Goal: Register for event/course

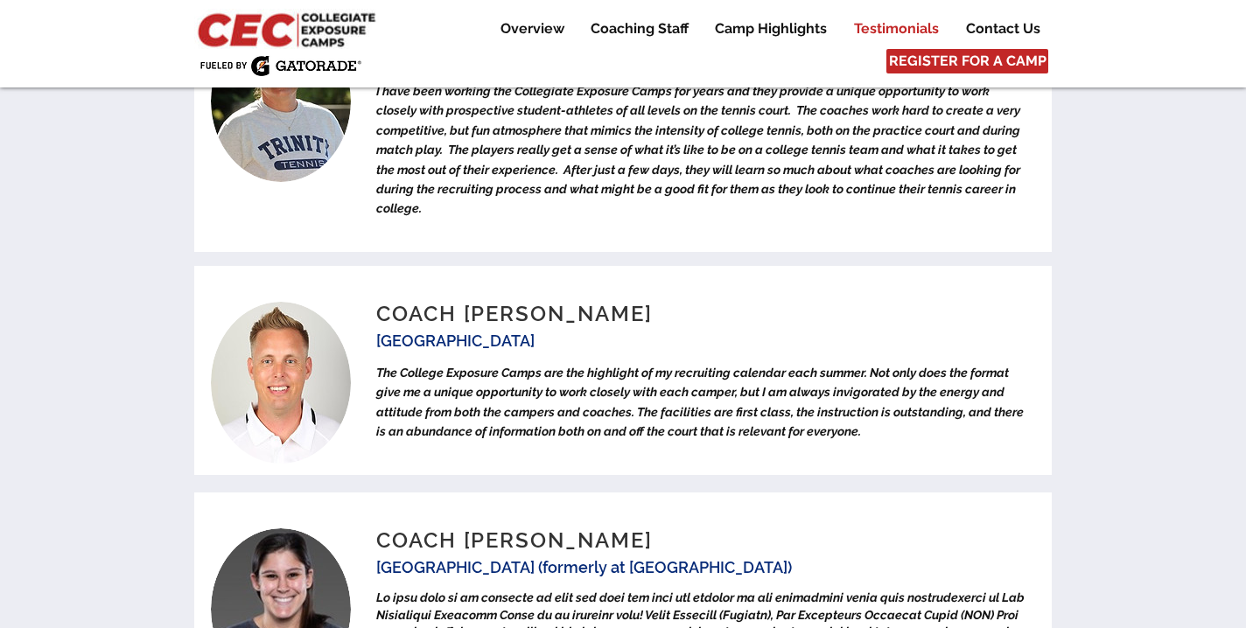
scroll to position [7034, 0]
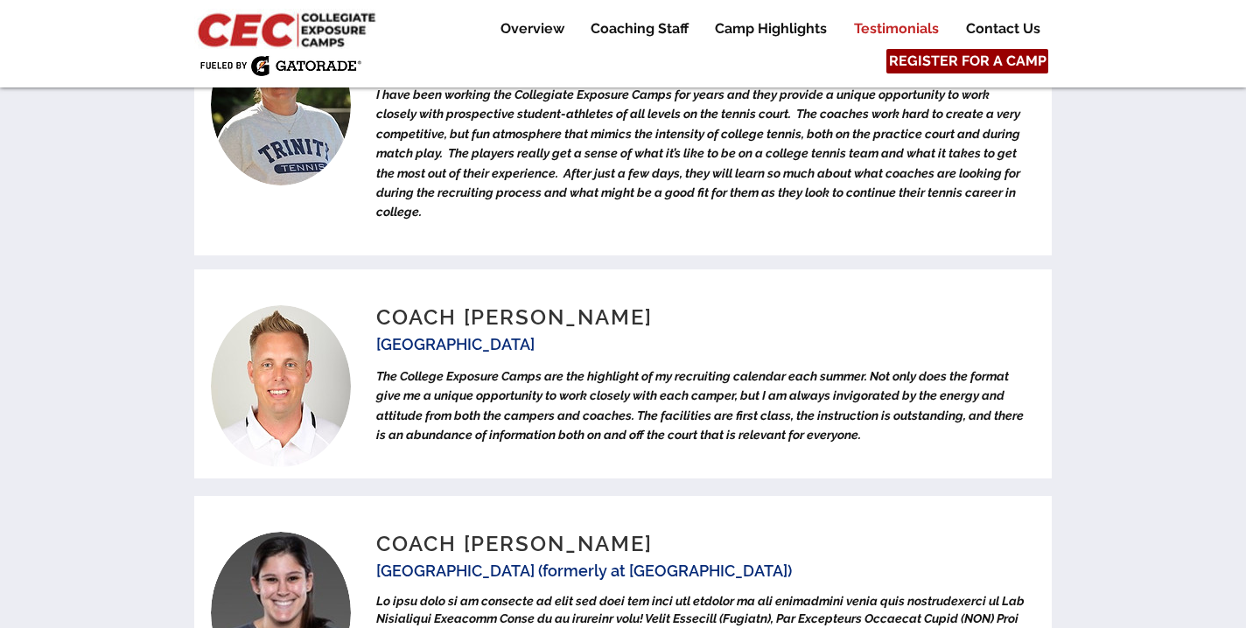
click at [1012, 57] on span "REGISTER FOR A CAMP" at bounding box center [968, 61] width 158 height 19
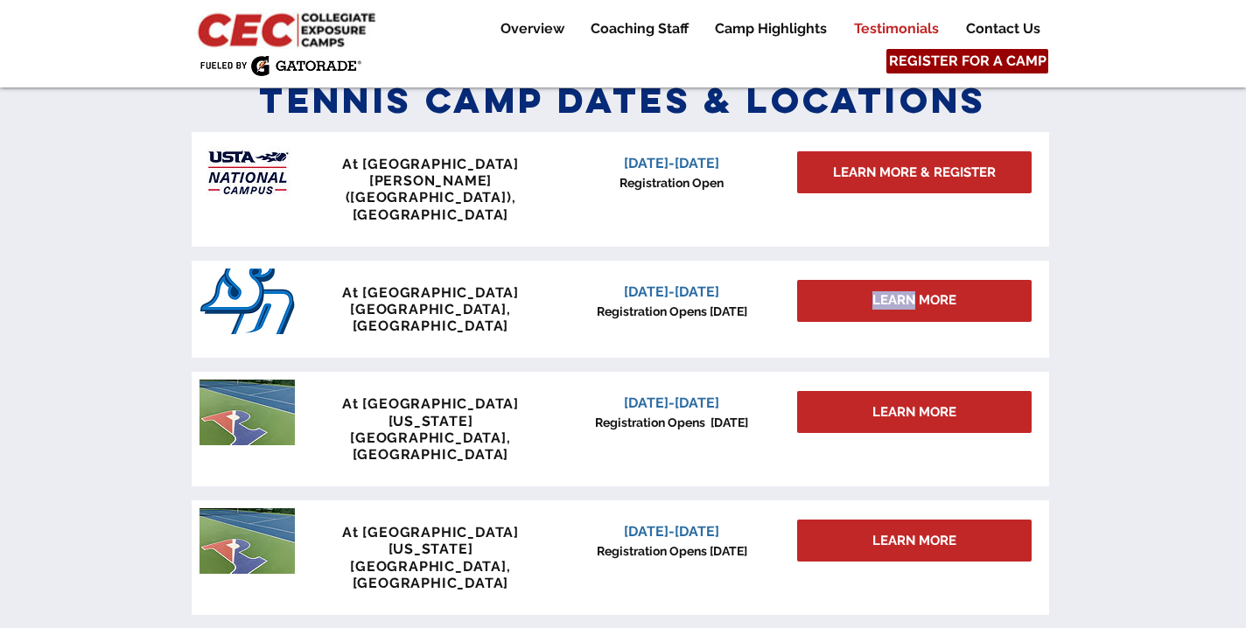
scroll to position [766, 0]
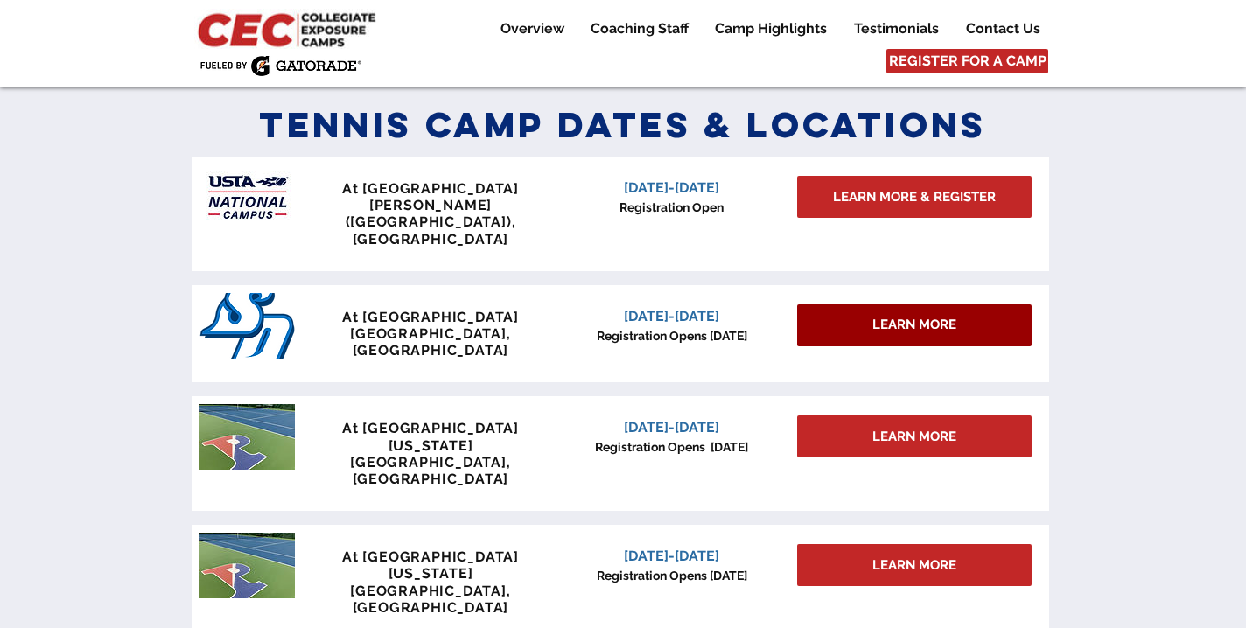
click at [935, 316] on span "LEARN MORE" at bounding box center [914, 325] width 84 height 18
click at [881, 316] on span "LEARN MORE" at bounding box center [914, 325] width 84 height 18
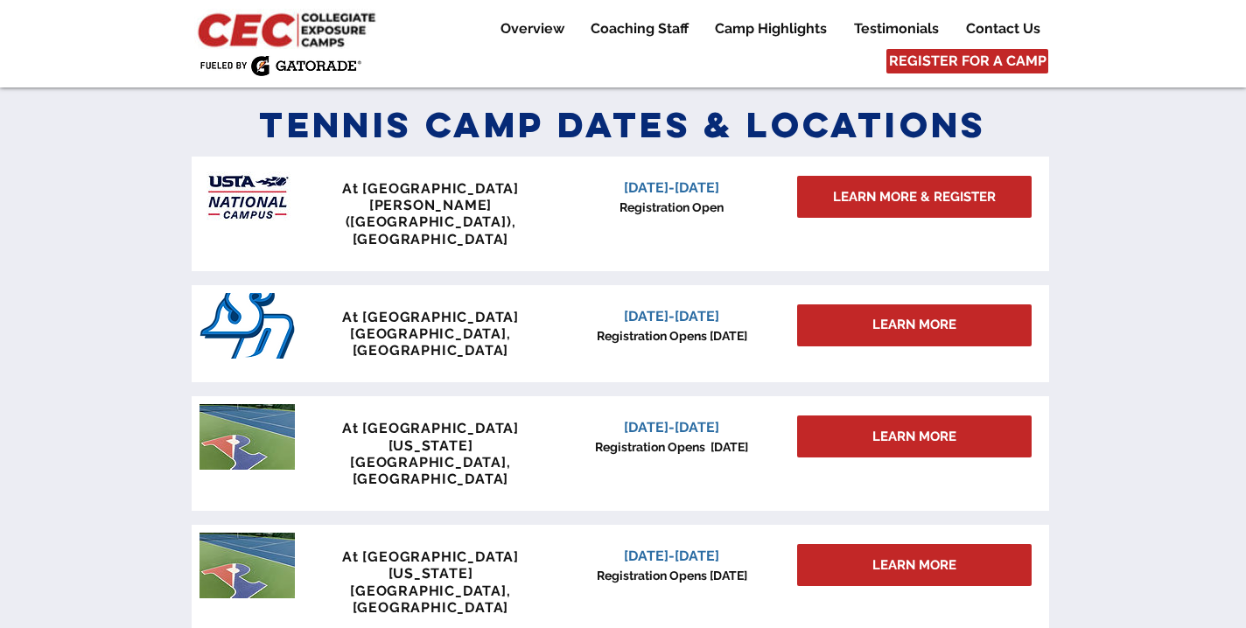
click at [712, 308] on span "[DATE]-[DATE]" at bounding box center [671, 316] width 95 height 17
click at [431, 326] on span "[GEOGRAPHIC_DATA], [GEOGRAPHIC_DATA]" at bounding box center [430, 342] width 160 height 33
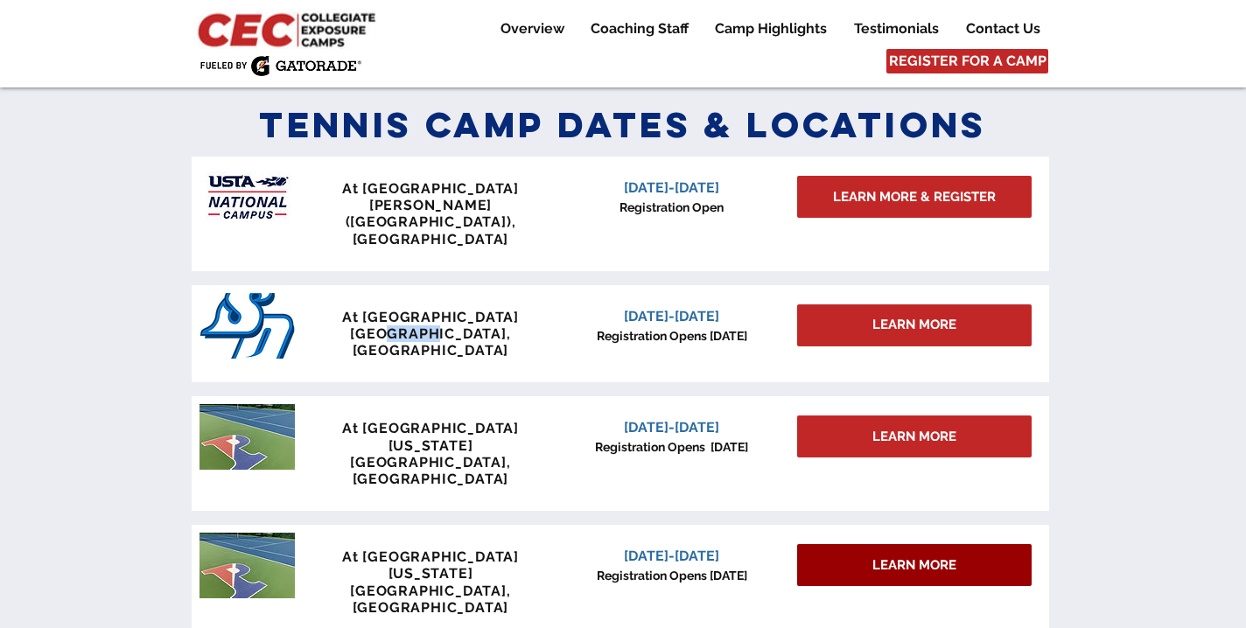
click at [844, 544] on link "LEARN MORE" at bounding box center [914, 565] width 235 height 42
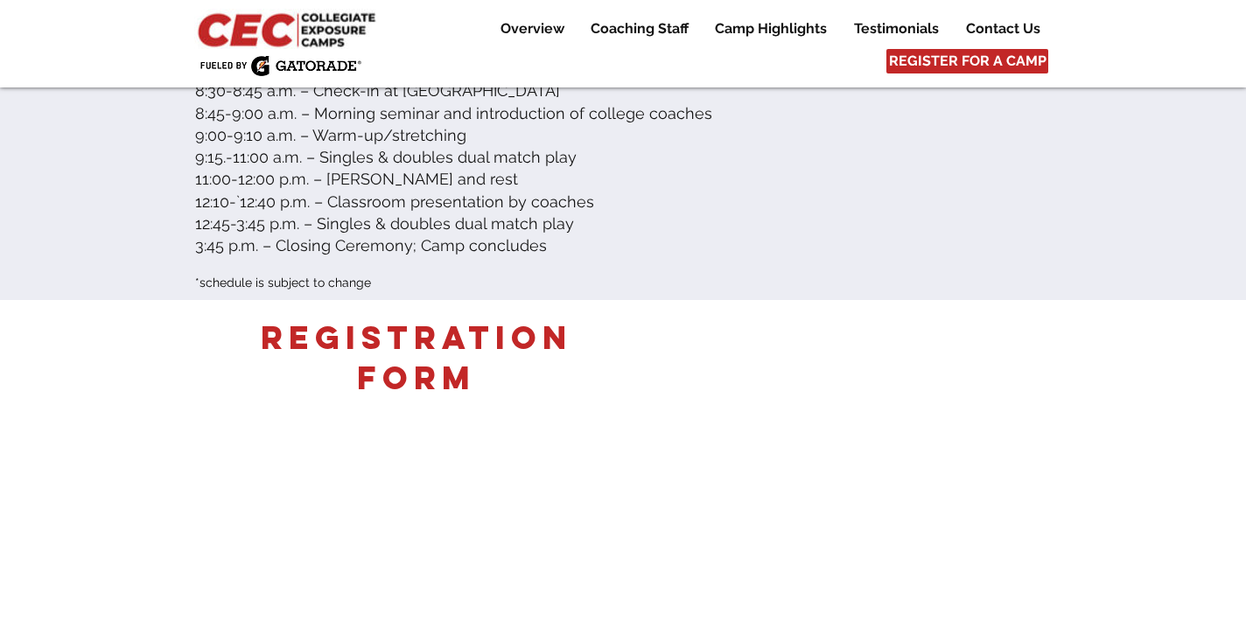
scroll to position [3365, 0]
